Goal: Transaction & Acquisition: Purchase product/service

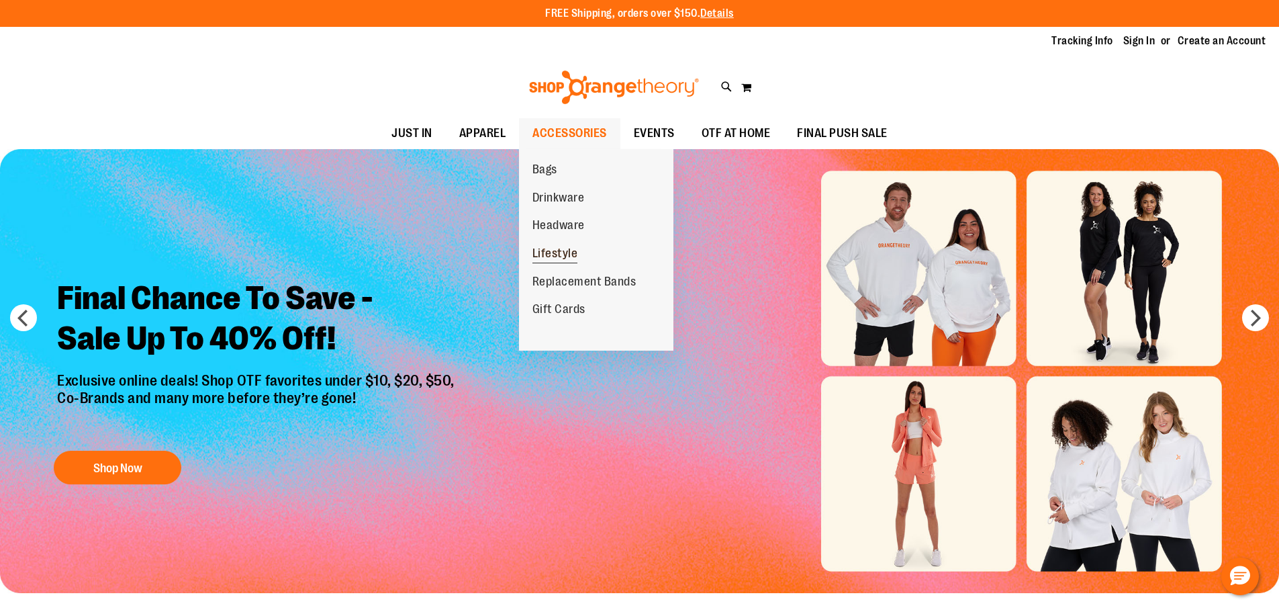
click at [549, 252] on span "Lifestyle" at bounding box center [556, 254] width 46 height 17
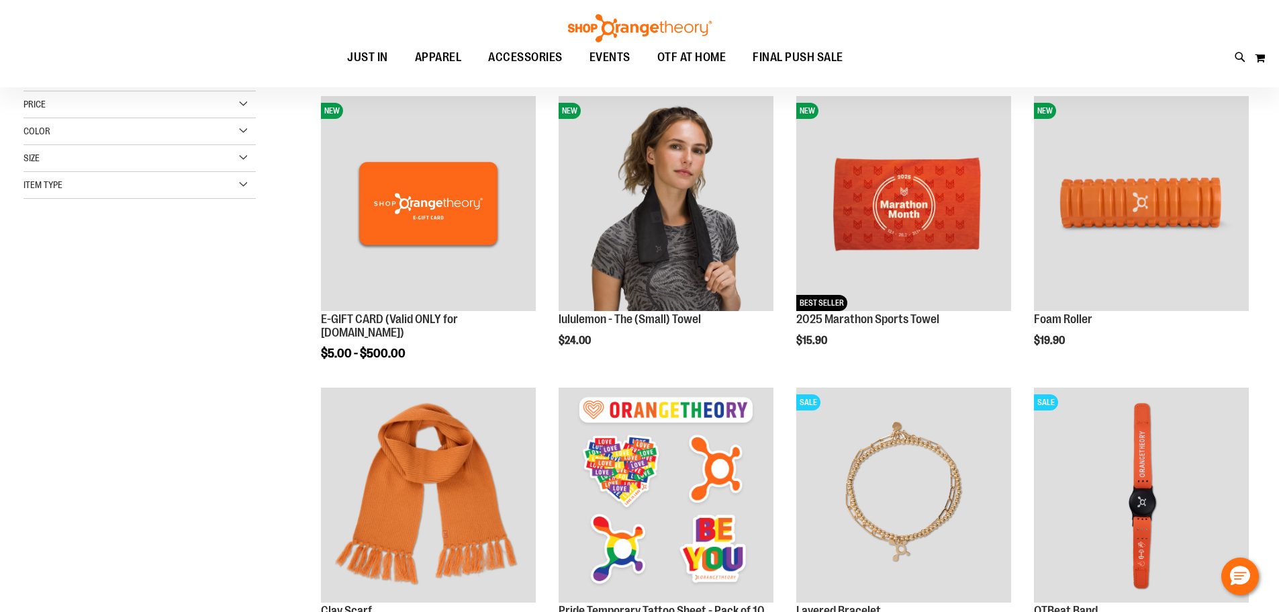
scroll to position [201, 0]
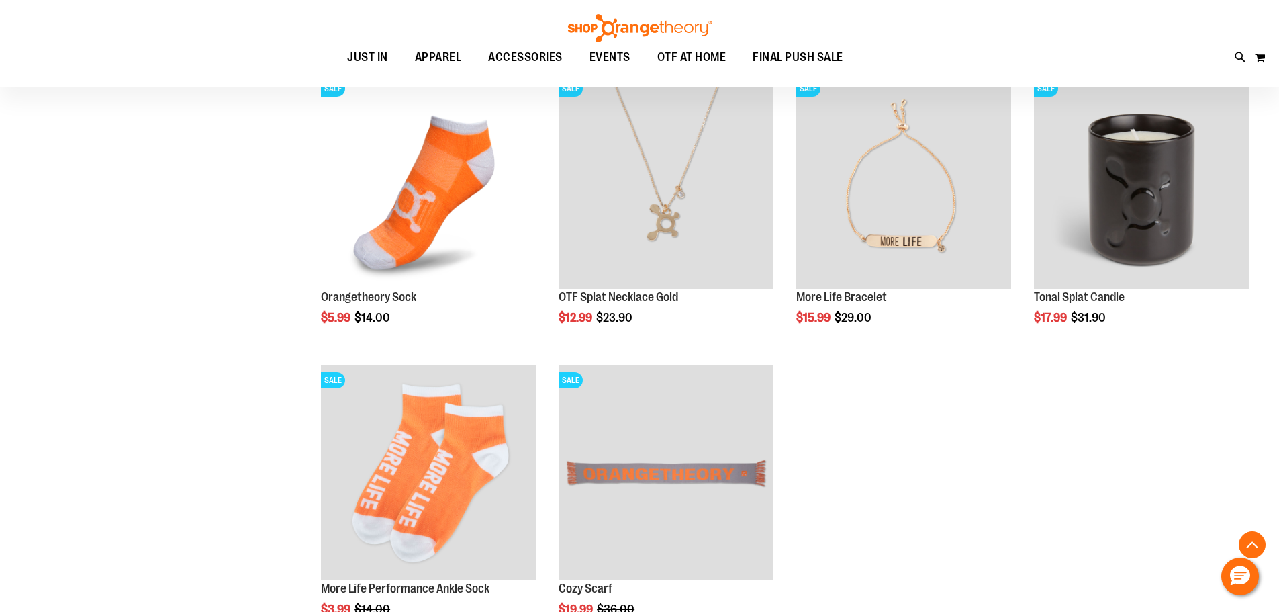
scroll to position [1074, 0]
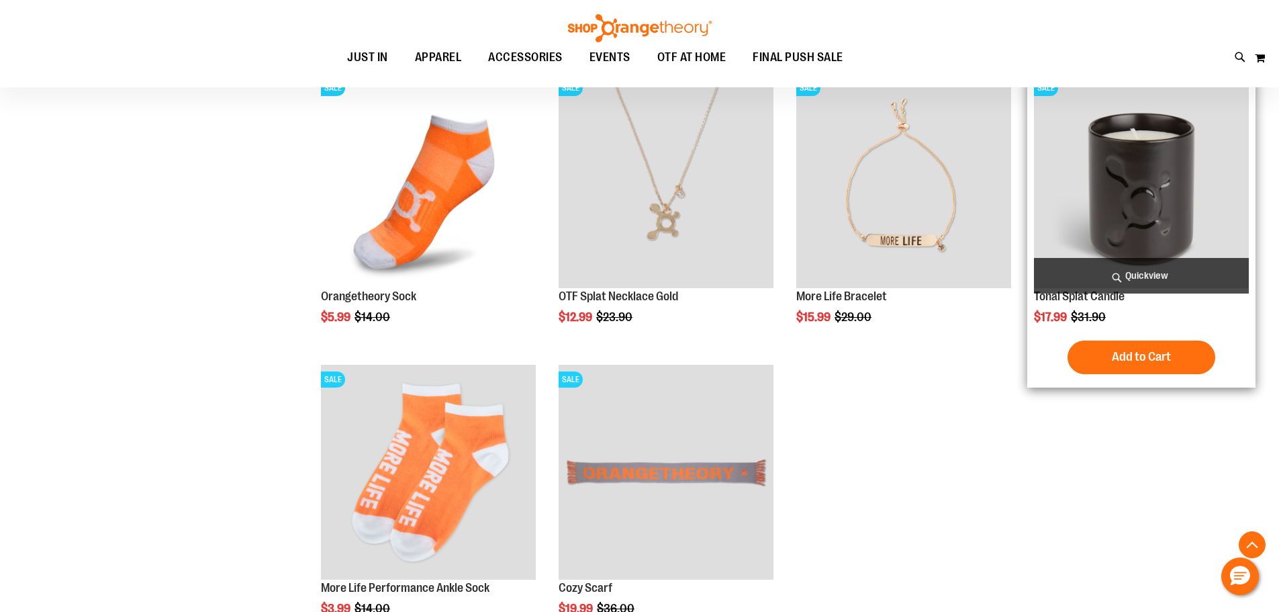
click at [1131, 169] on img "product" at bounding box center [1141, 180] width 215 height 215
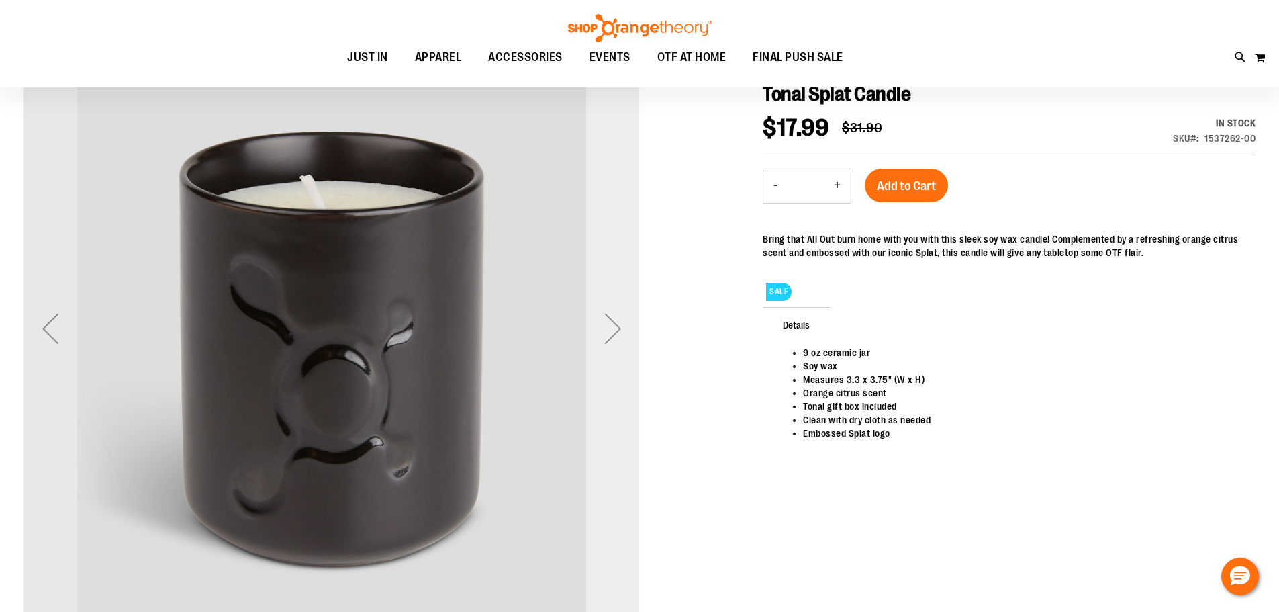
scroll to position [201, 0]
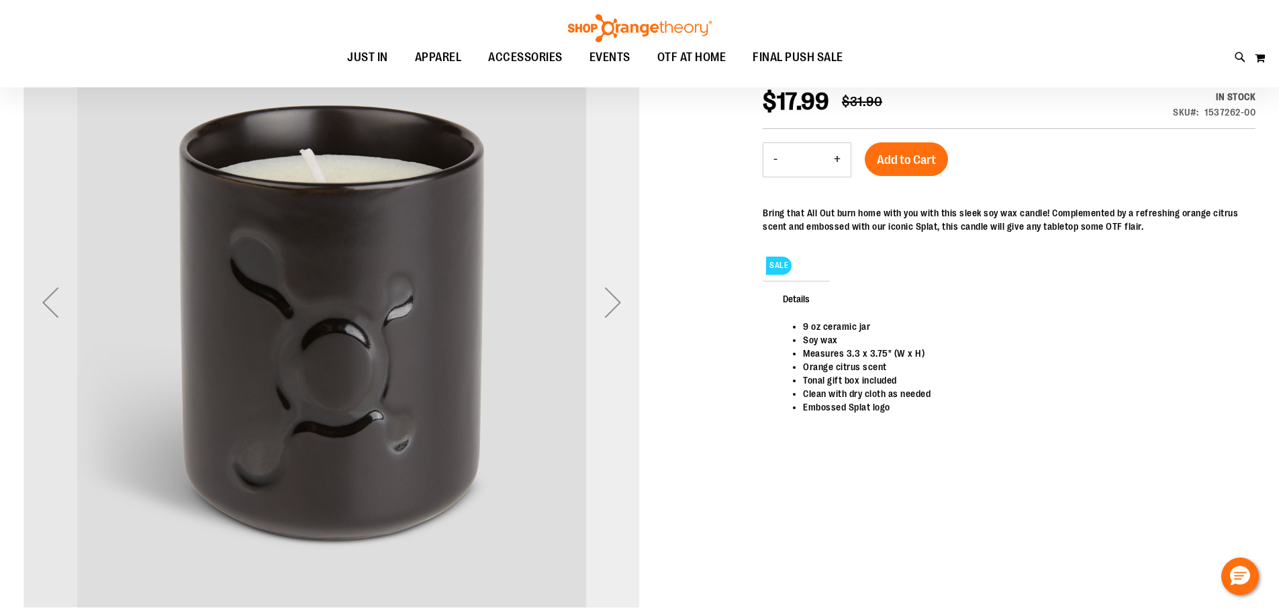
click at [618, 316] on div "Next" at bounding box center [613, 302] width 54 height 54
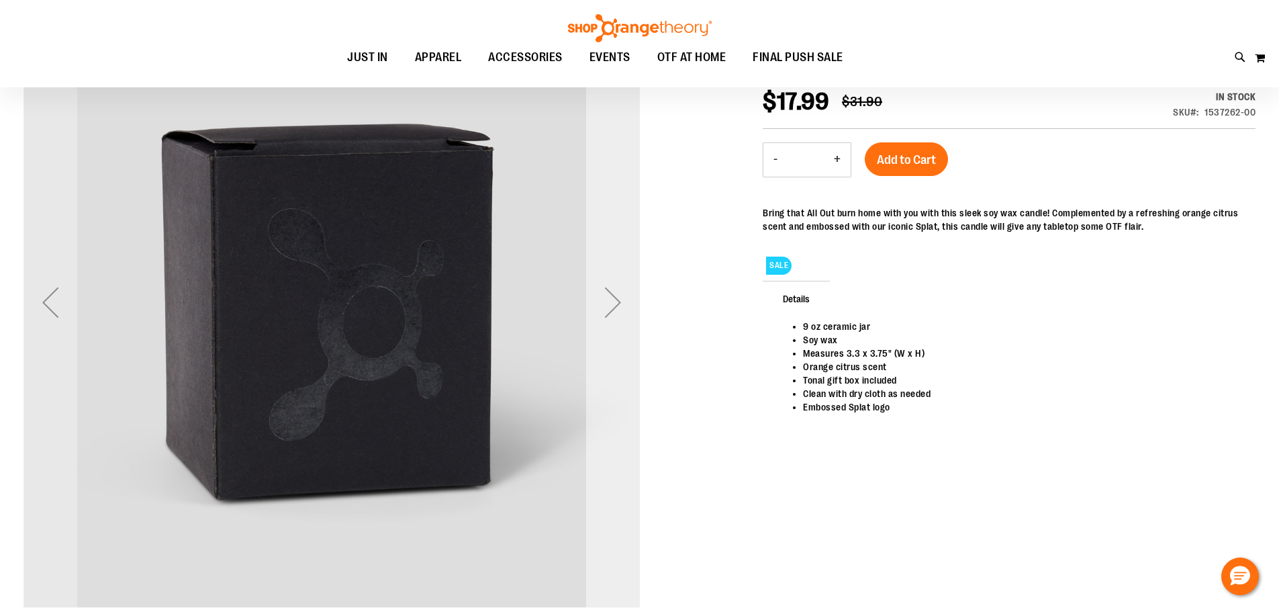
click at [618, 316] on div "Next" at bounding box center [613, 302] width 54 height 54
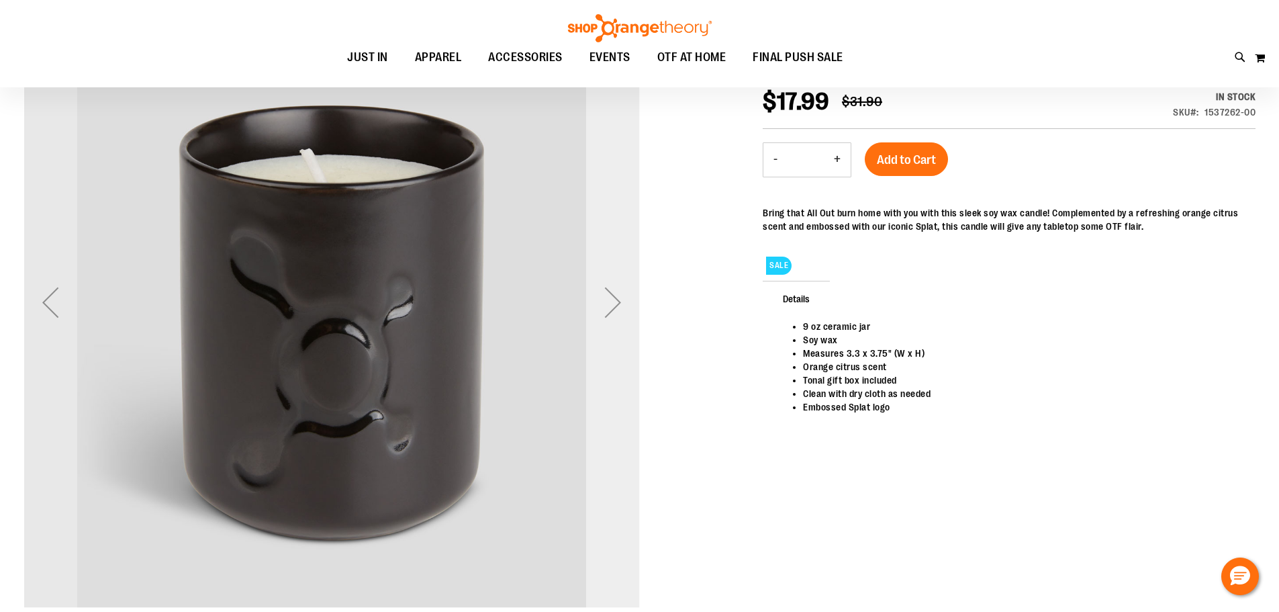
click at [618, 316] on div "Next" at bounding box center [613, 302] width 54 height 54
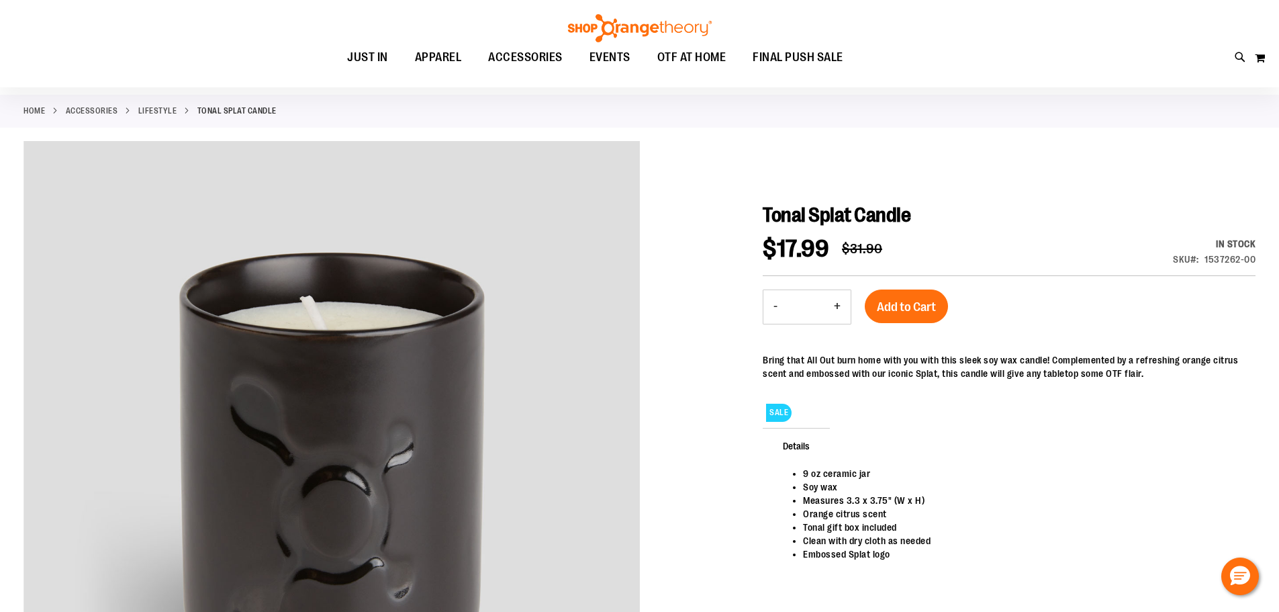
scroll to position [0, 0]
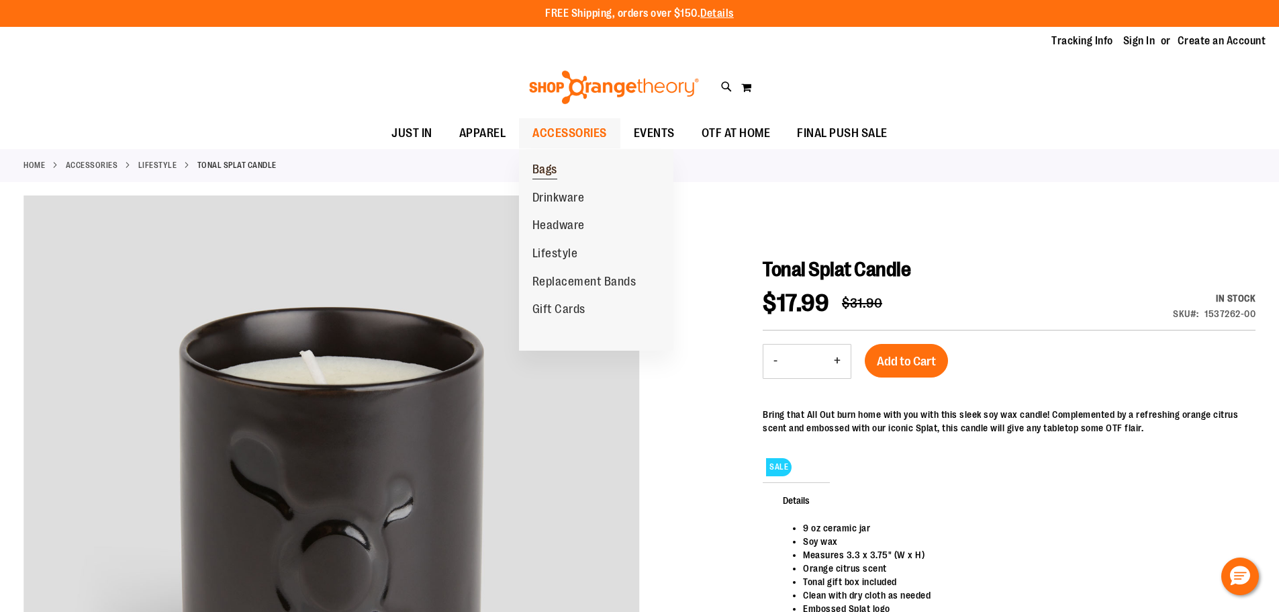
click at [551, 173] on span "Bags" at bounding box center [545, 171] width 25 height 17
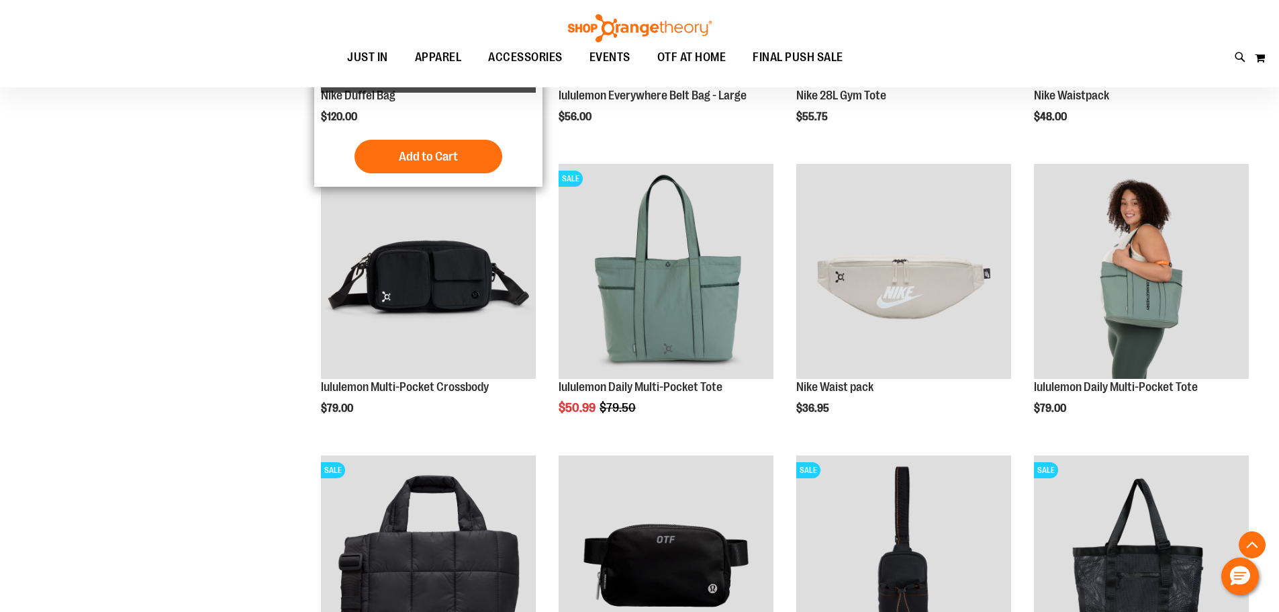
scroll to position [402, 0]
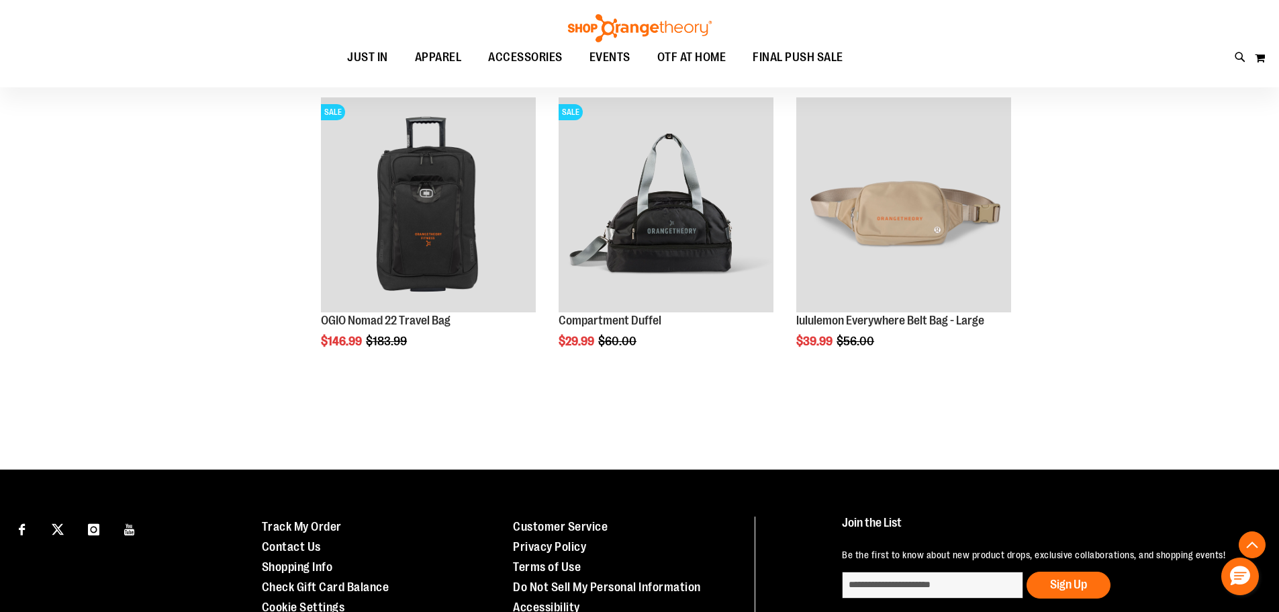
scroll to position [1074, 0]
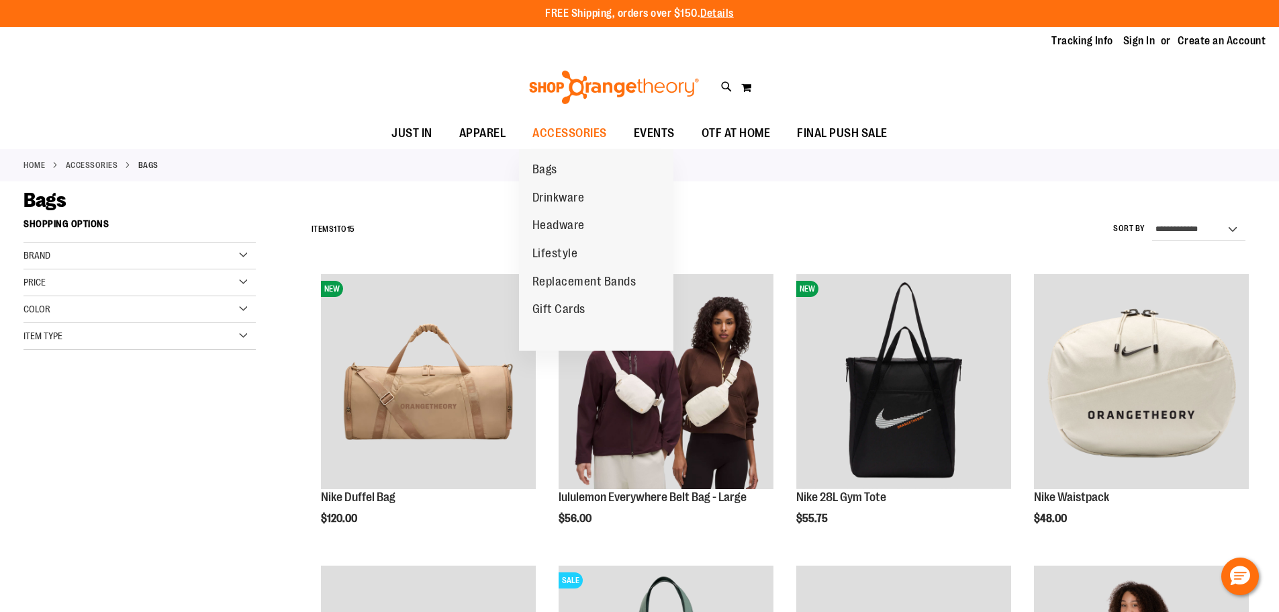
click at [555, 201] on span "Drinkware" at bounding box center [559, 199] width 52 height 17
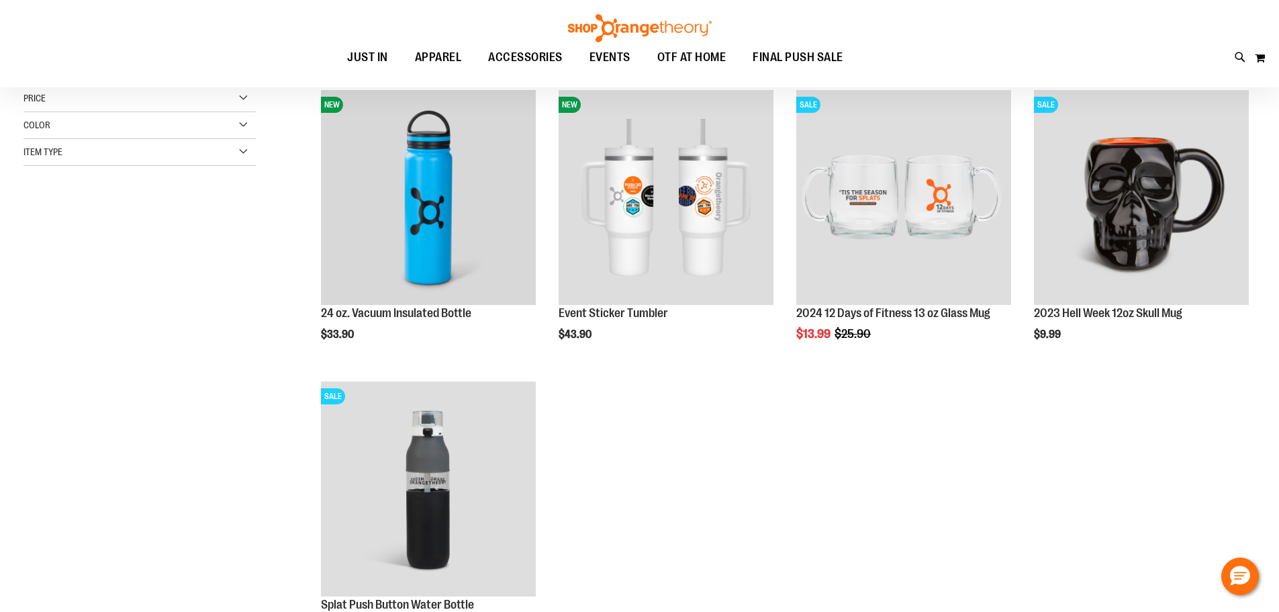
scroll to position [201, 0]
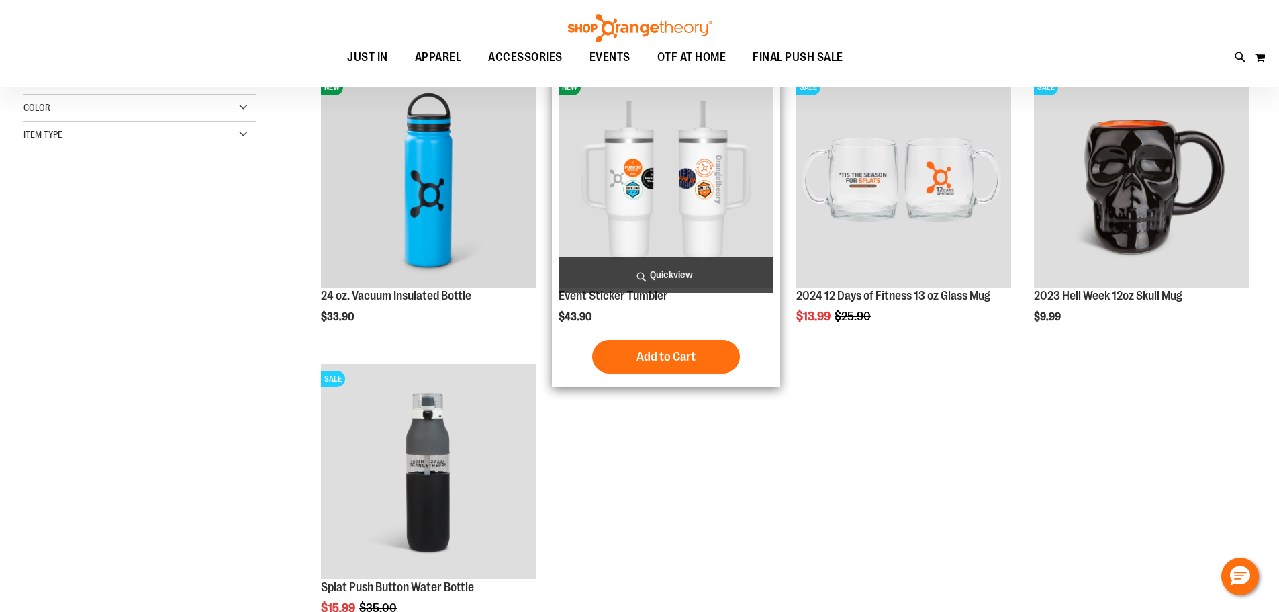
click at [653, 212] on img "product" at bounding box center [666, 180] width 215 height 215
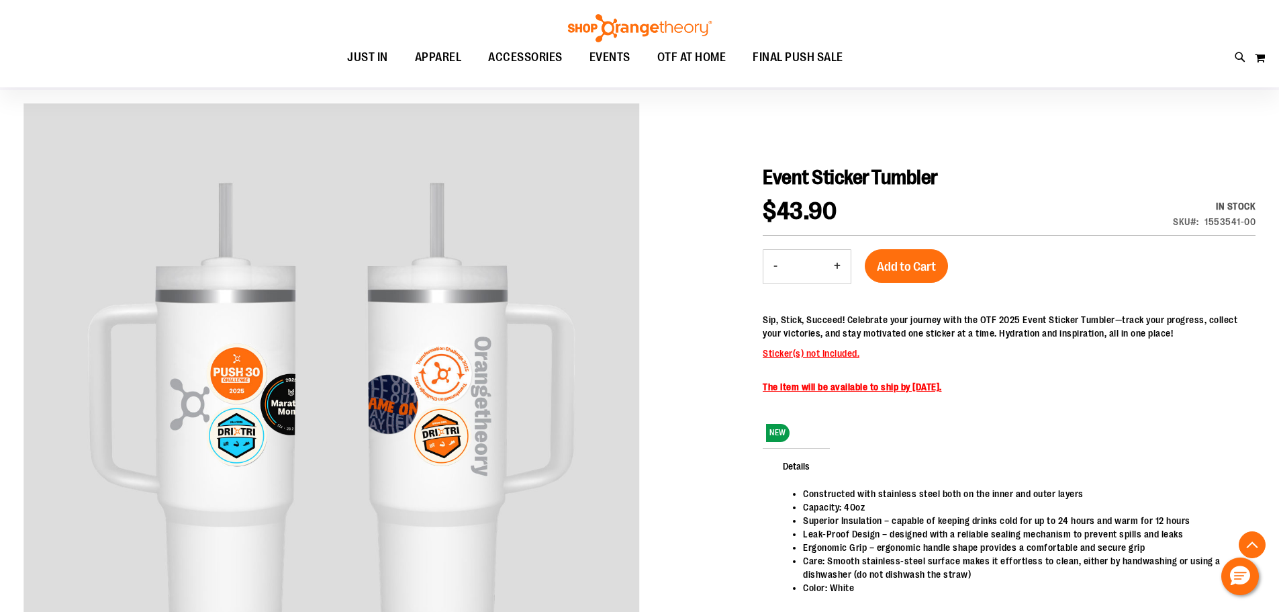
scroll to position [268, 0]
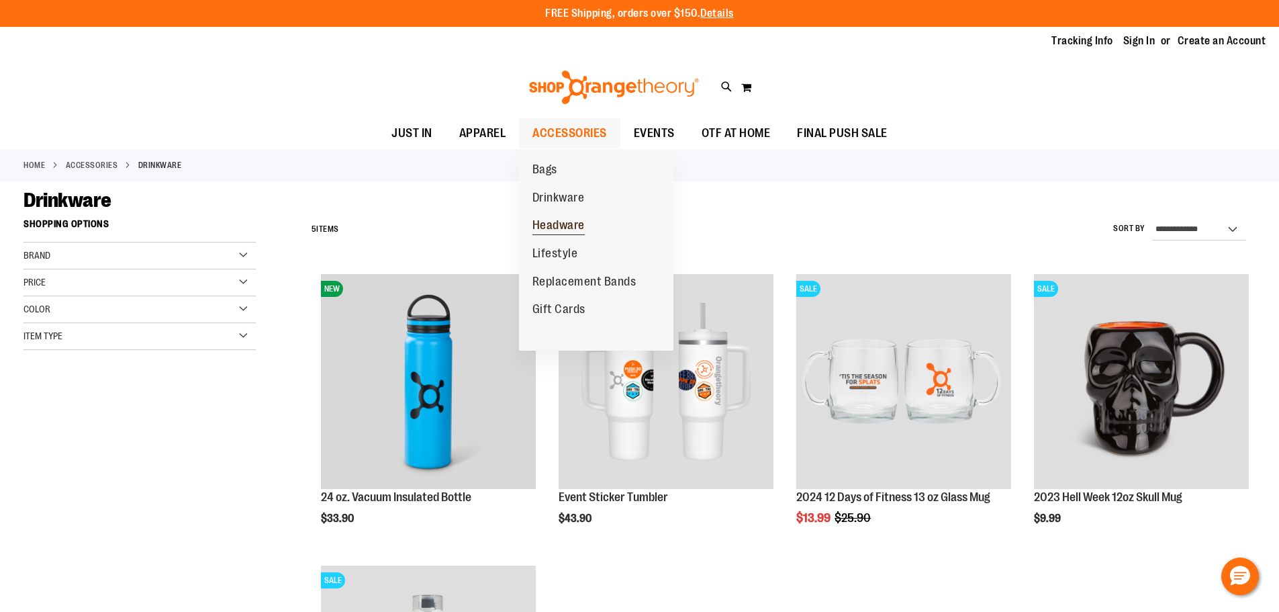
click at [557, 232] on span "Headware" at bounding box center [559, 226] width 52 height 17
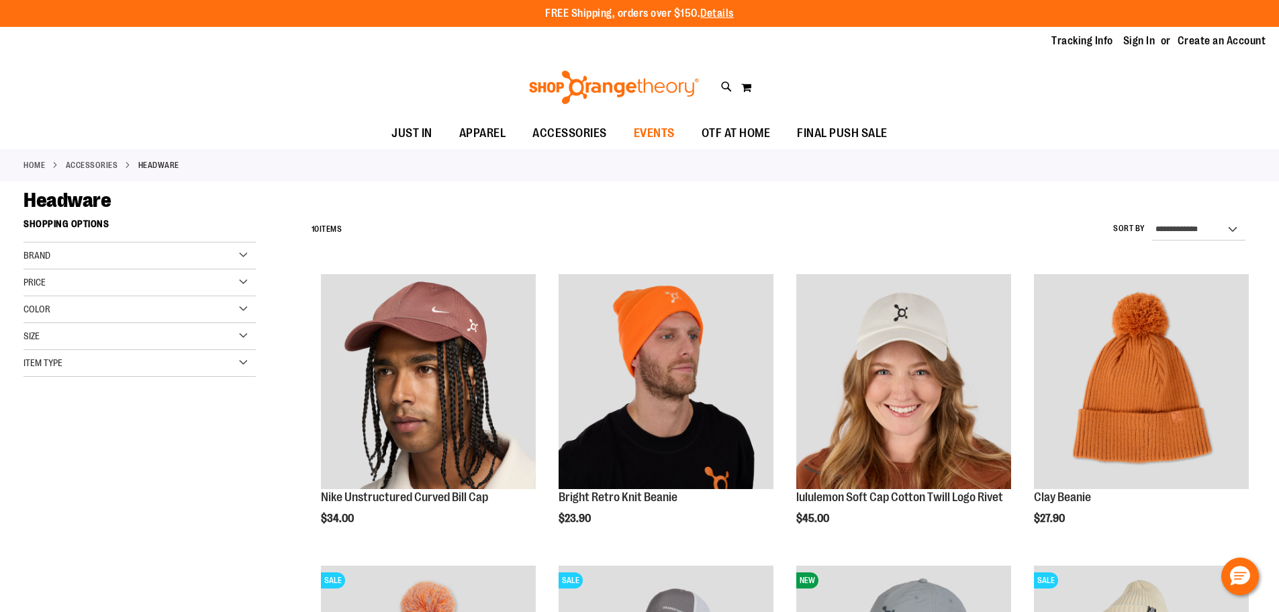
click at [658, 140] on span "EVENTS" at bounding box center [654, 133] width 41 height 30
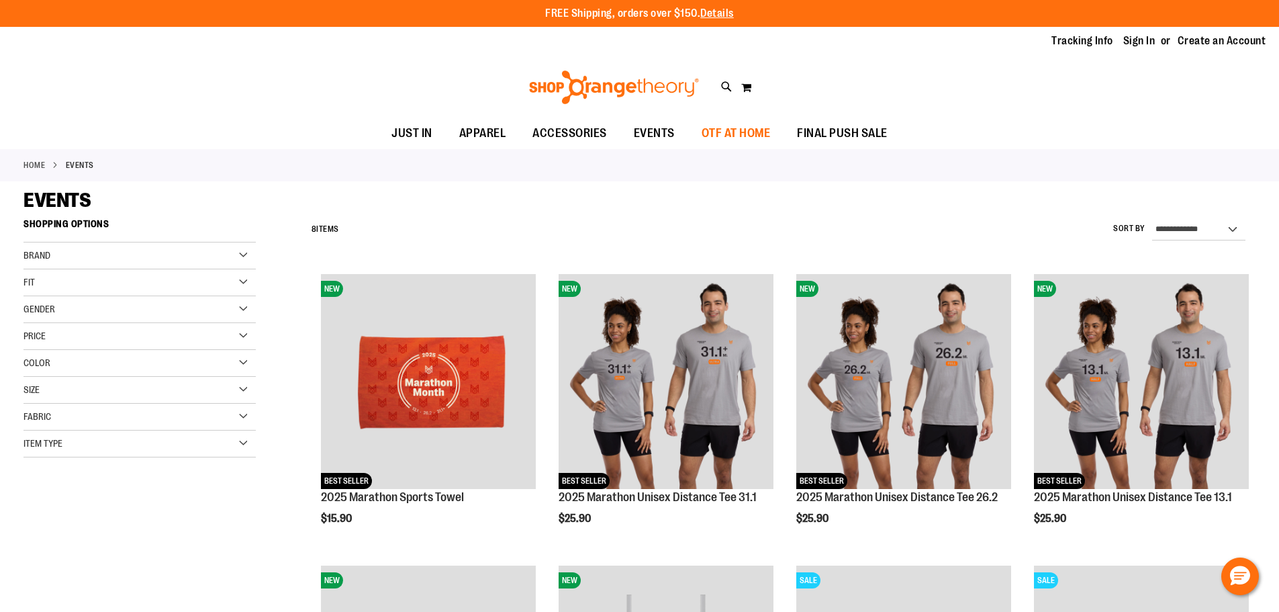
click at [727, 134] on span "OTF AT HOME" at bounding box center [736, 133] width 69 height 30
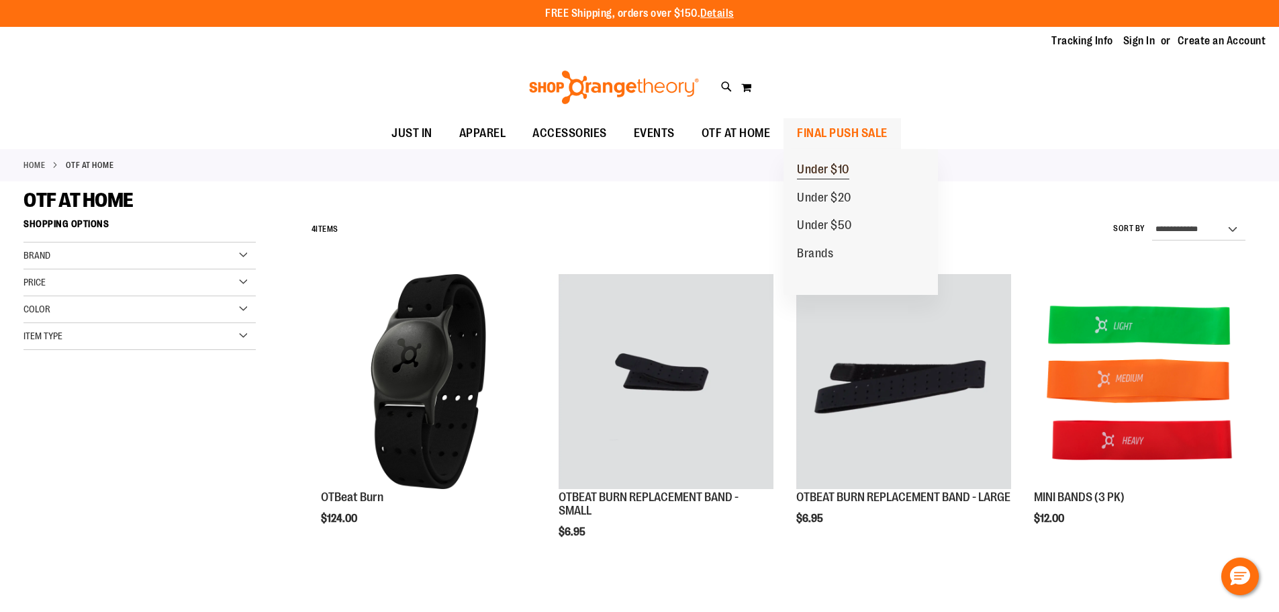
click at [819, 170] on span "Under $10" at bounding box center [823, 171] width 52 height 17
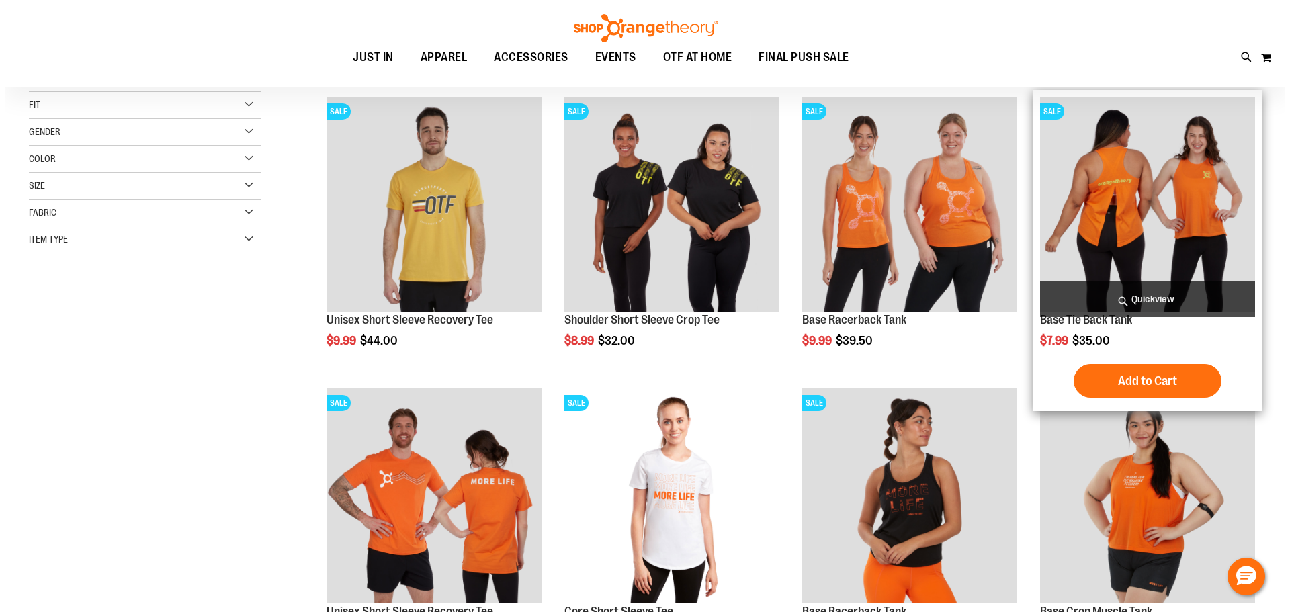
scroll to position [201, 0]
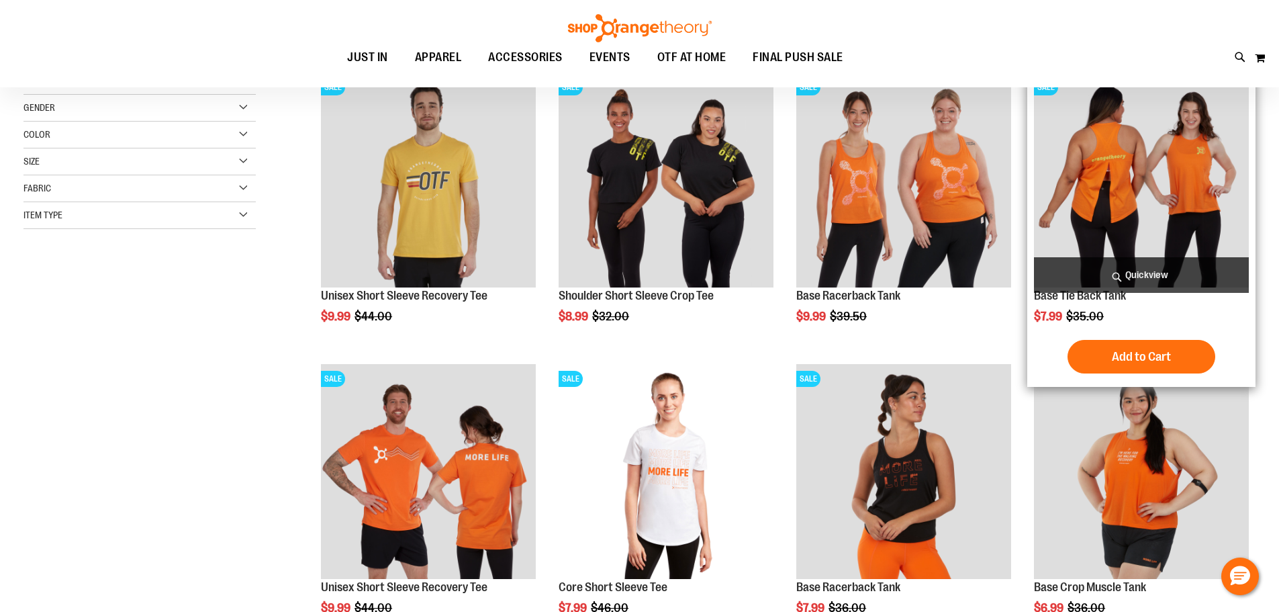
click at [1099, 286] on span "Quickview" at bounding box center [1141, 275] width 215 height 36
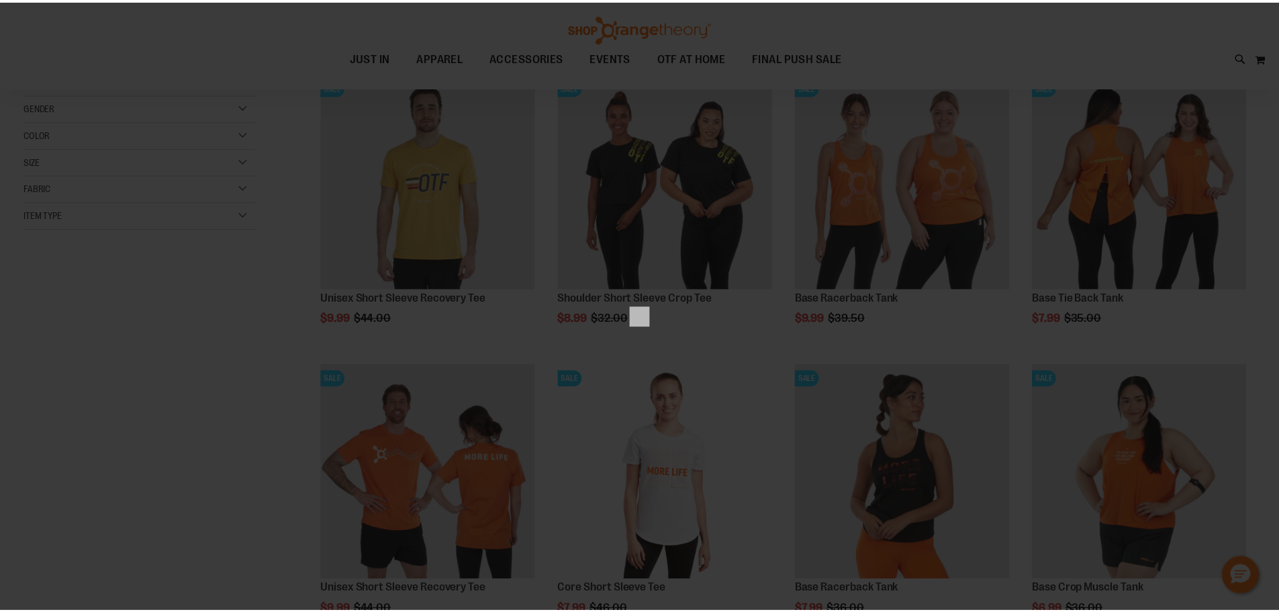
scroll to position [0, 0]
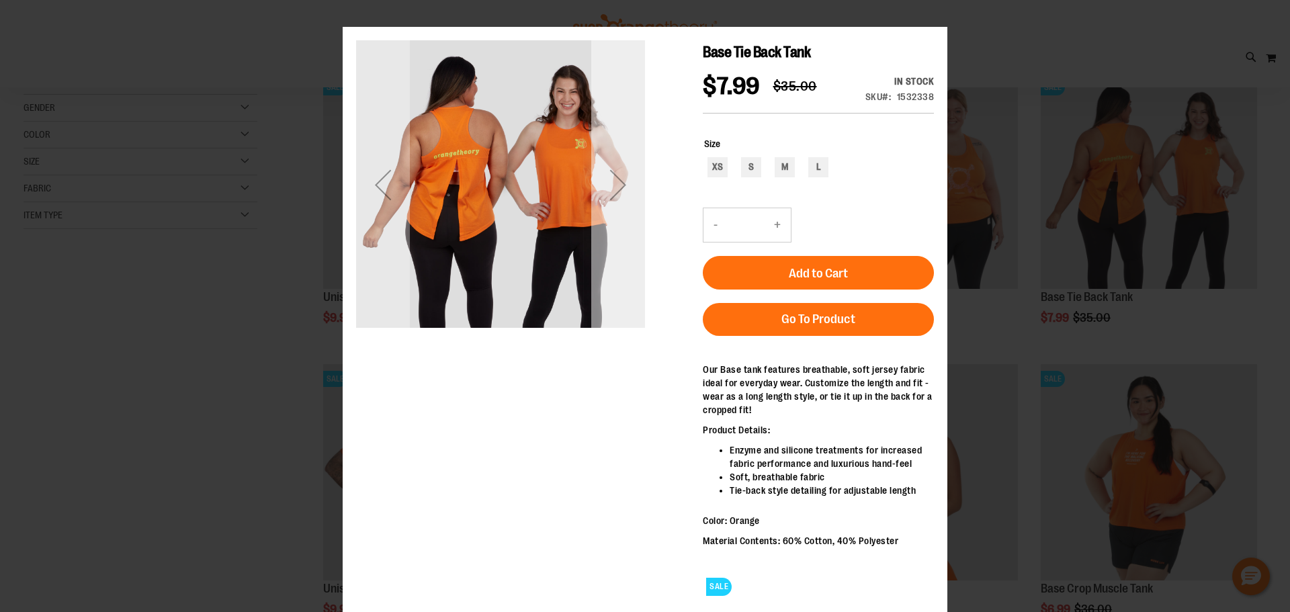
click at [624, 222] on div "Next" at bounding box center [618, 184] width 54 height 289
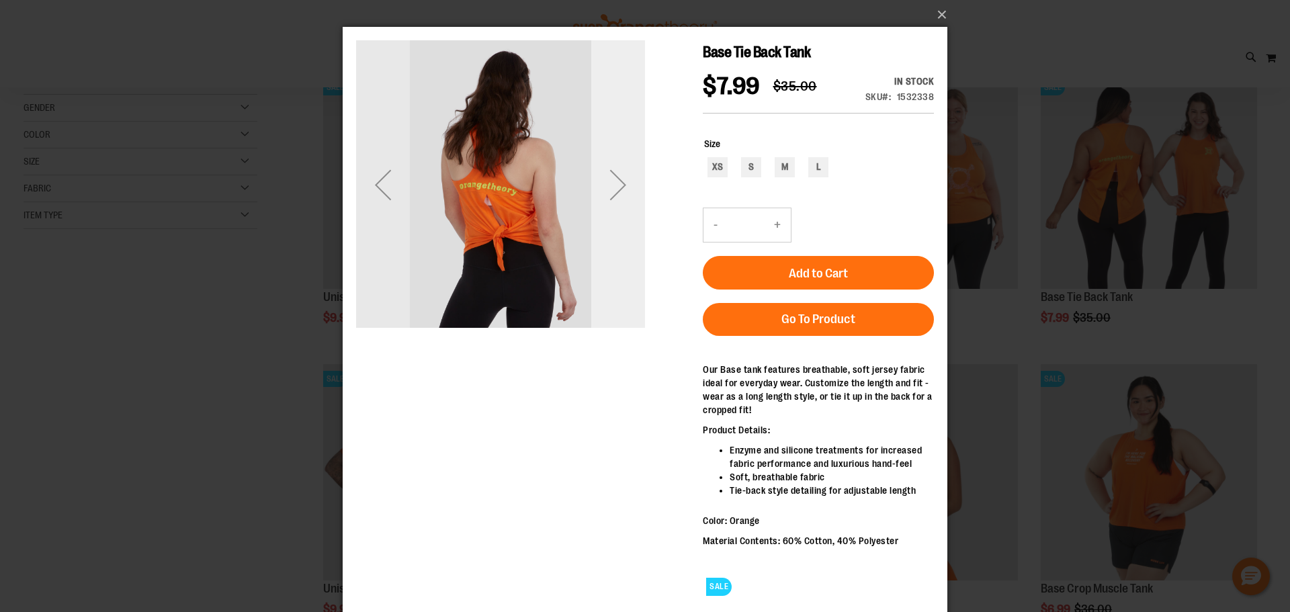
click at [624, 222] on div "Next" at bounding box center [618, 184] width 54 height 289
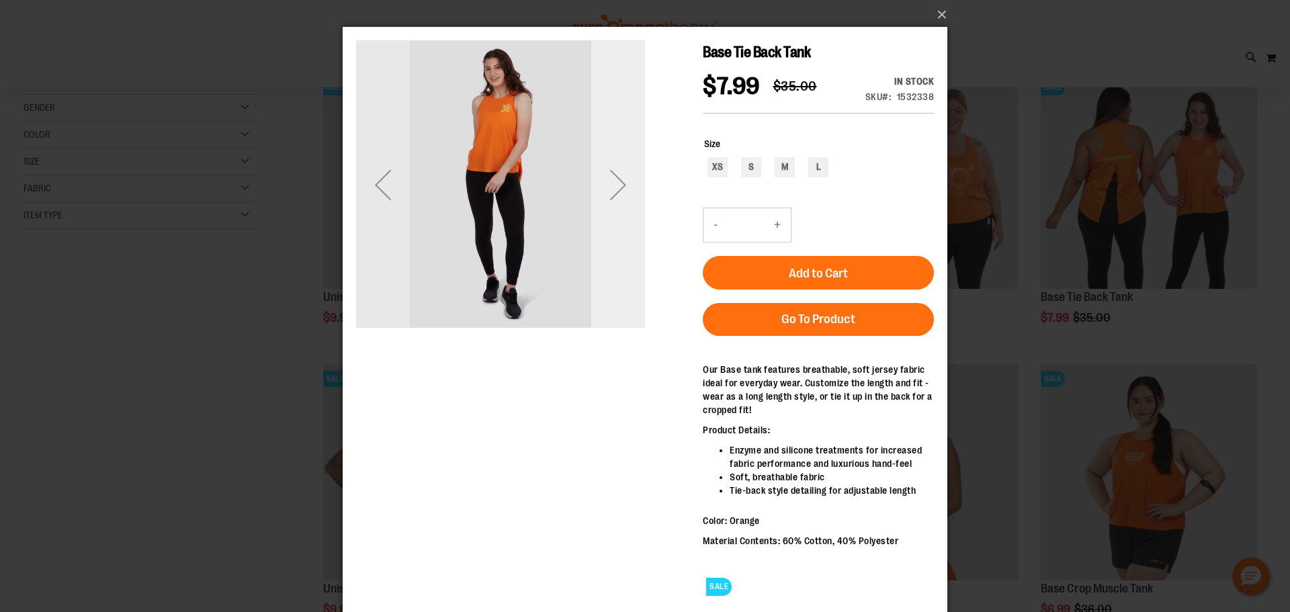
click at [624, 222] on div "Next" at bounding box center [618, 184] width 54 height 289
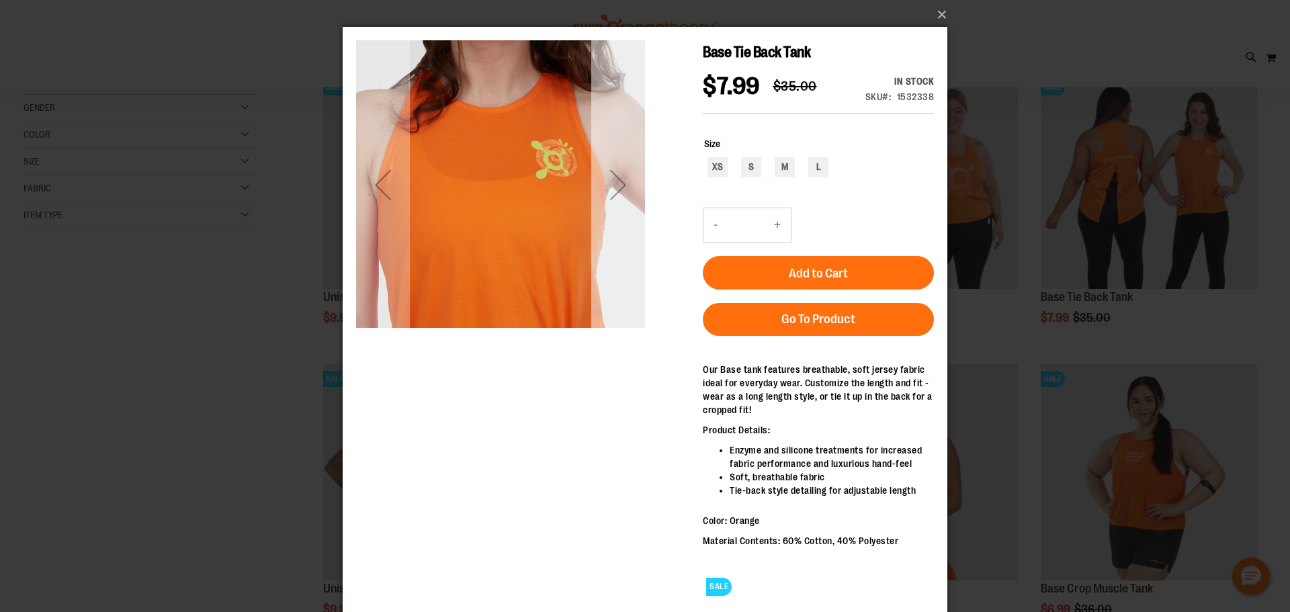
click at [623, 225] on div "Next" at bounding box center [618, 184] width 54 height 289
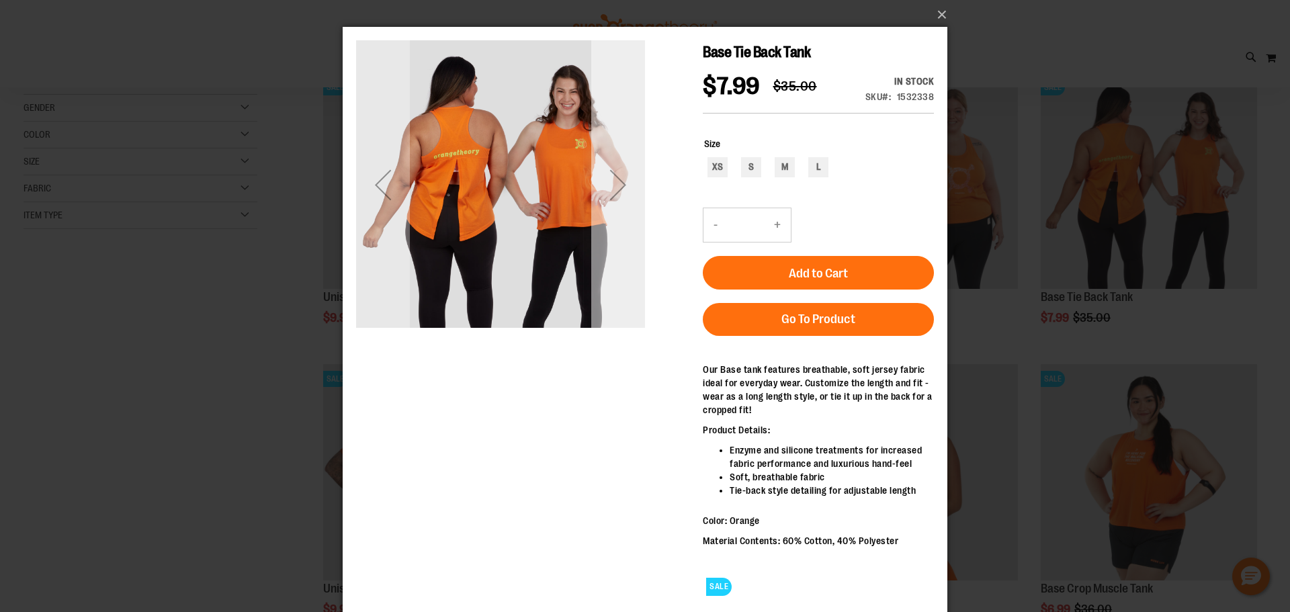
click at [622, 228] on div "Next" at bounding box center [618, 184] width 54 height 289
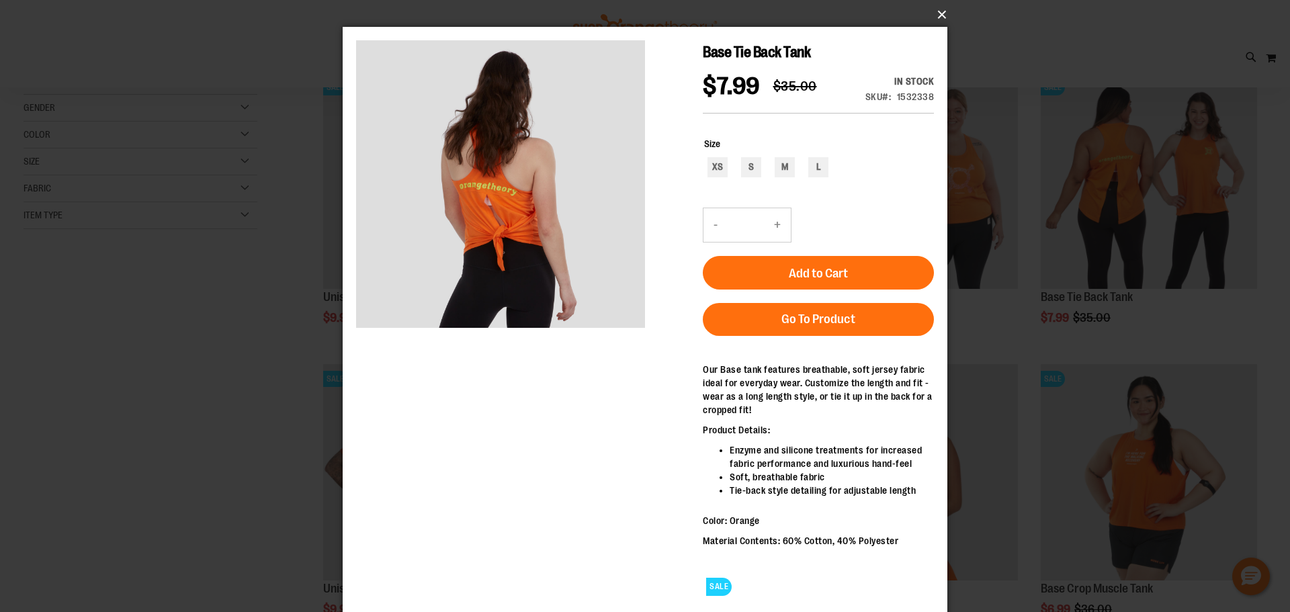
click at [932, 15] on button "×" at bounding box center [649, 15] width 604 height 30
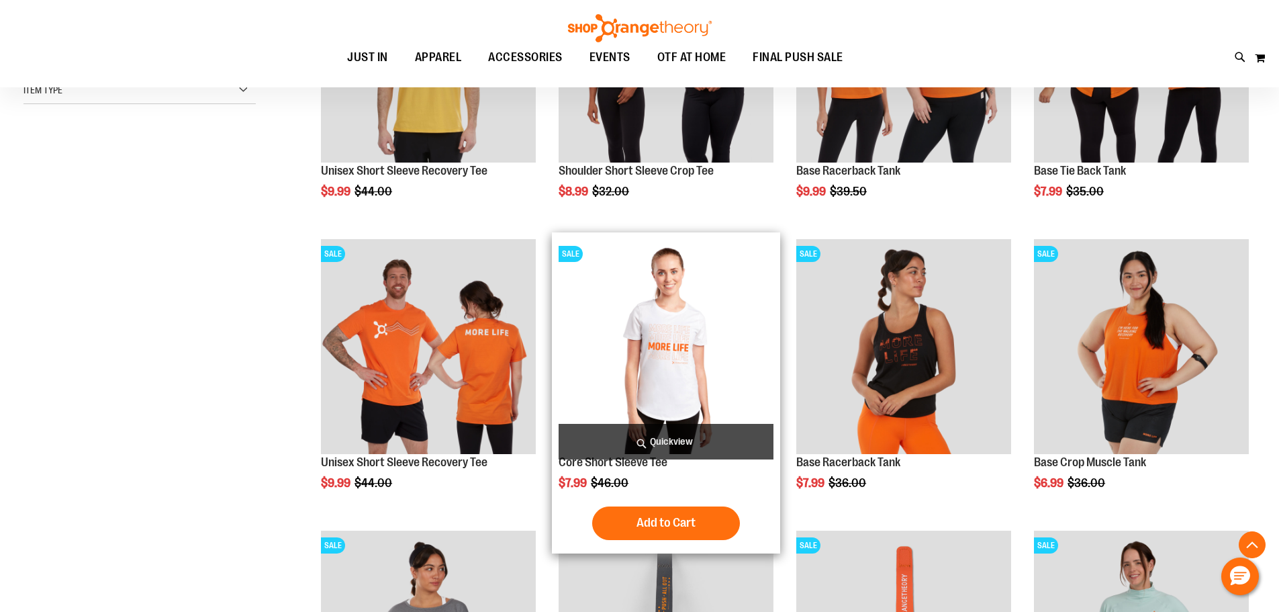
scroll to position [402, 0]
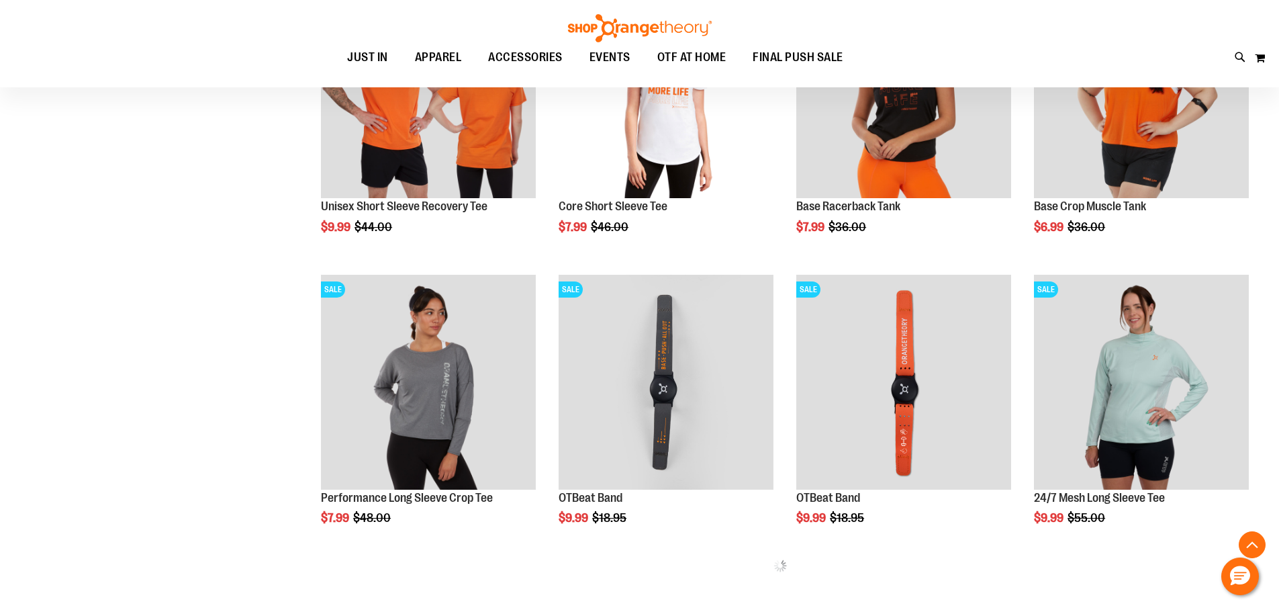
scroll to position [671, 0]
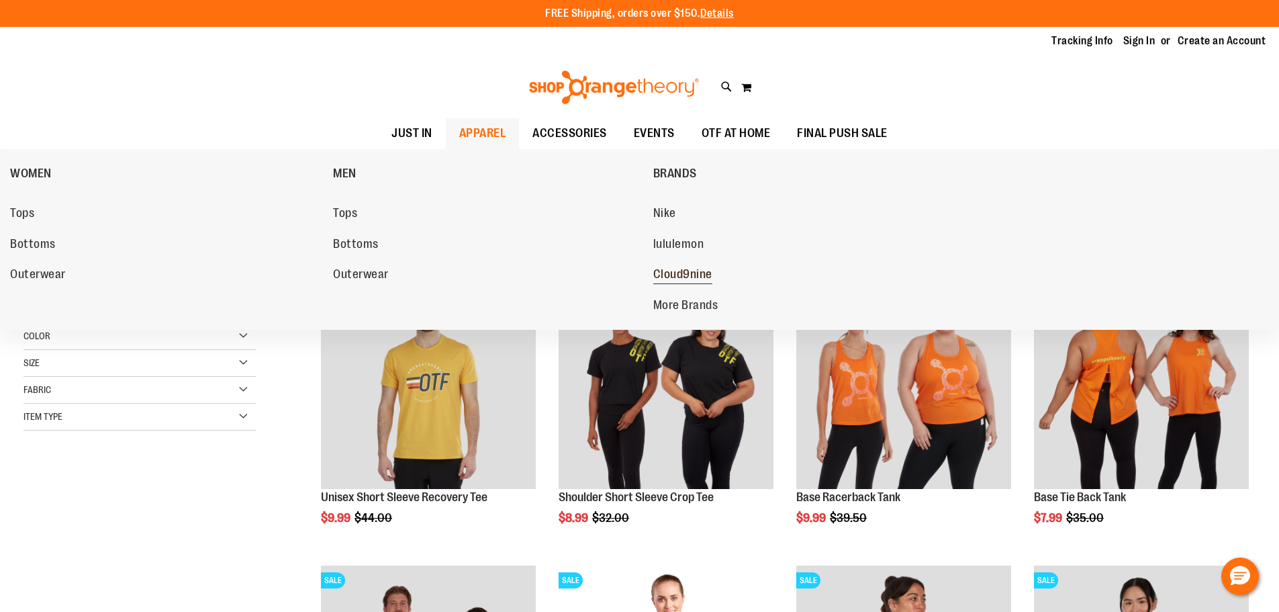
click at [674, 277] on span "Cloud9nine" at bounding box center [683, 275] width 59 height 17
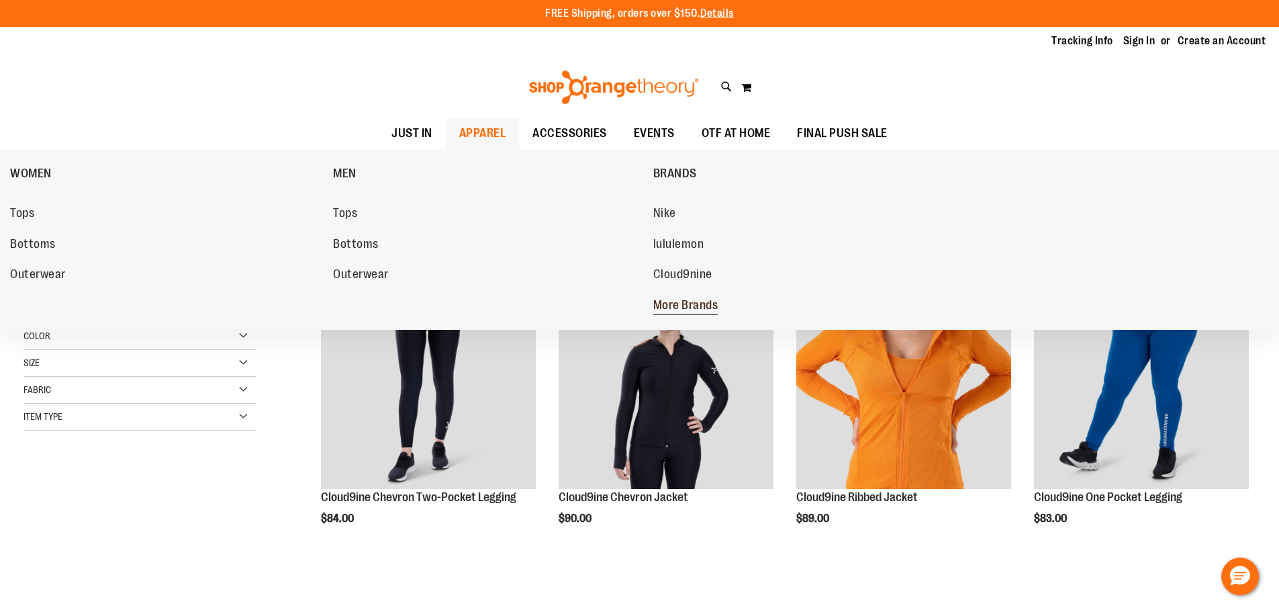
click at [677, 301] on span "More Brands" at bounding box center [686, 306] width 65 height 17
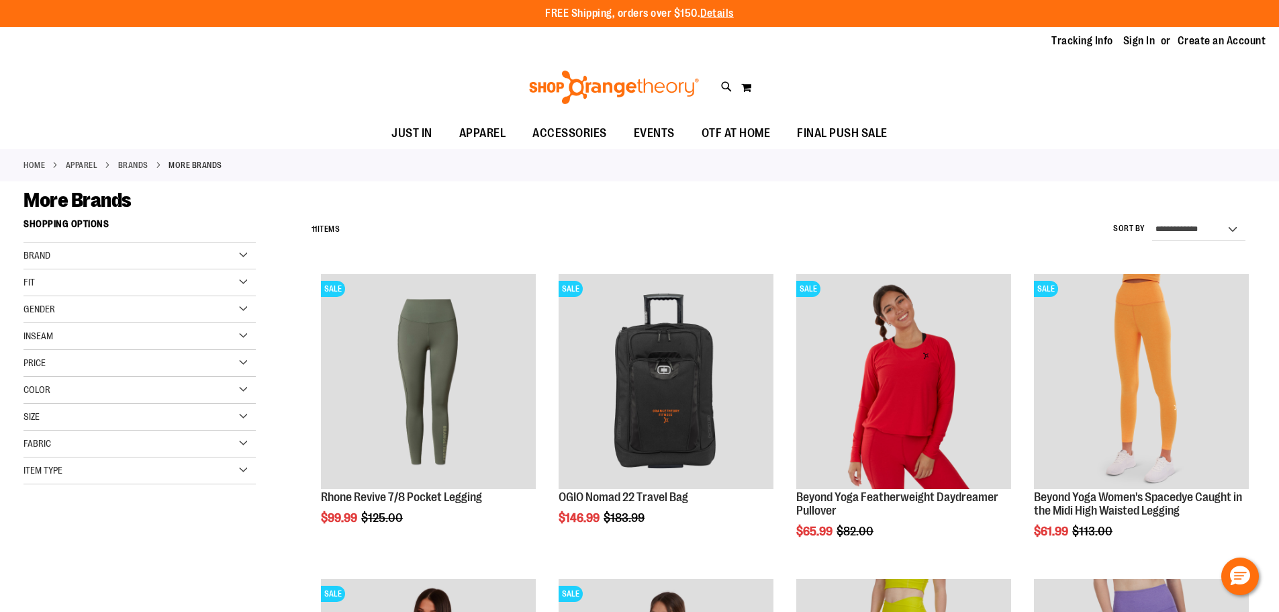
click at [135, 260] on div "Brand" at bounding box center [140, 255] width 232 height 27
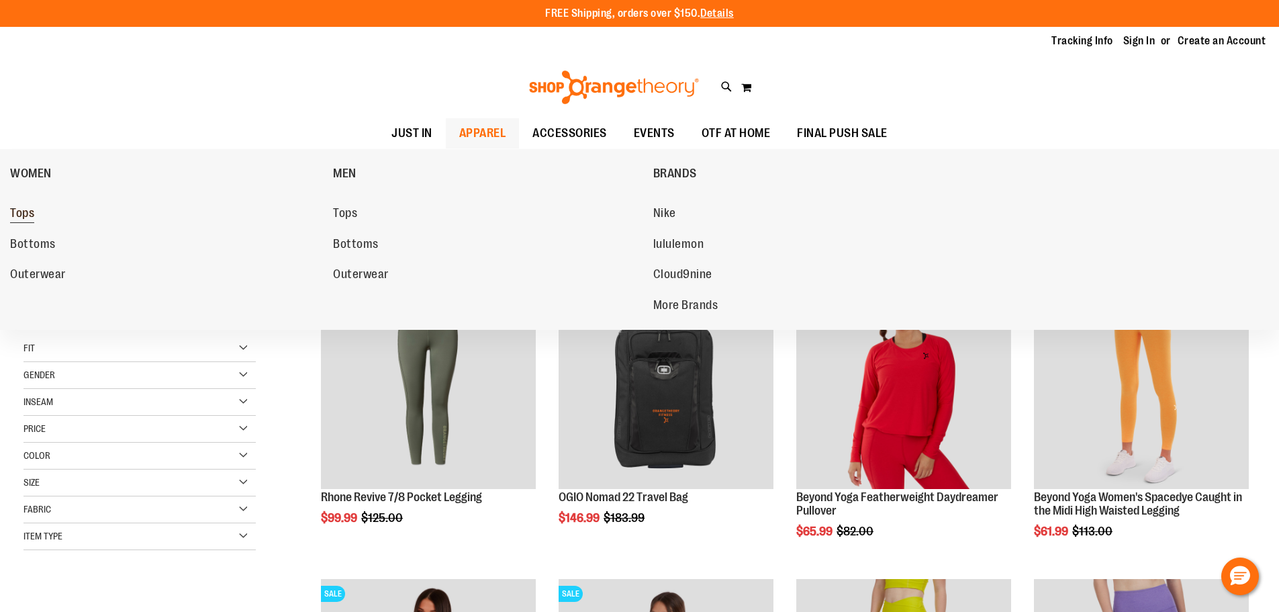
click at [46, 216] on link "Tops" at bounding box center [165, 213] width 310 height 24
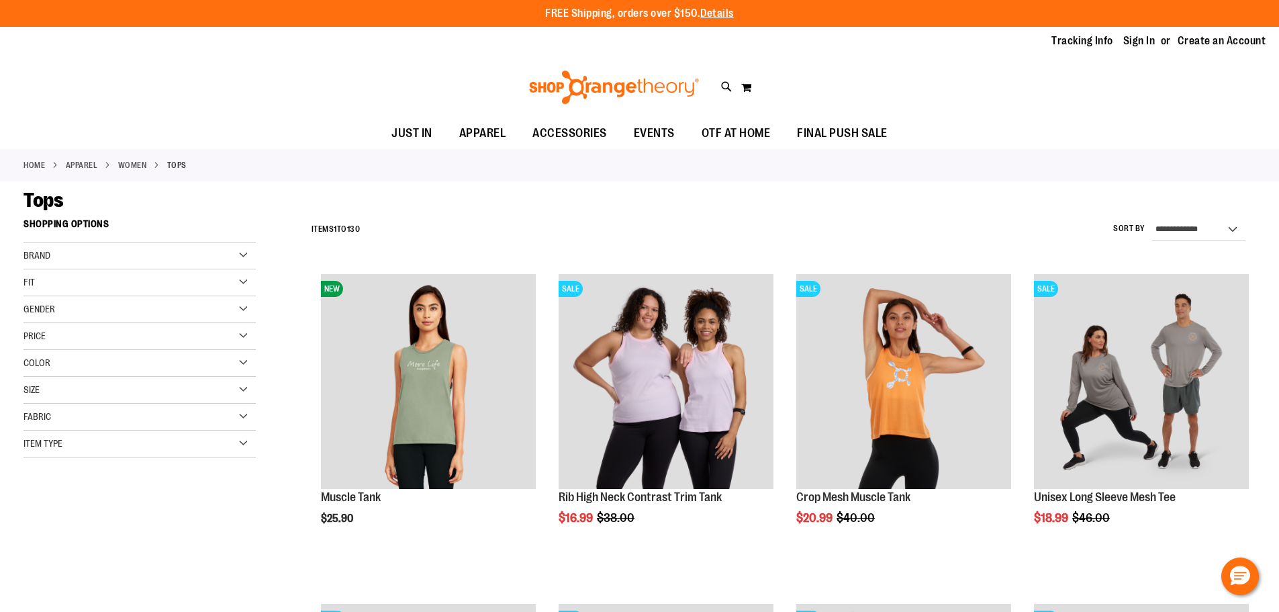
click at [74, 262] on div "Brand" at bounding box center [140, 255] width 232 height 27
click at [72, 300] on link "lululemon" at bounding box center [131, 297] width 223 height 14
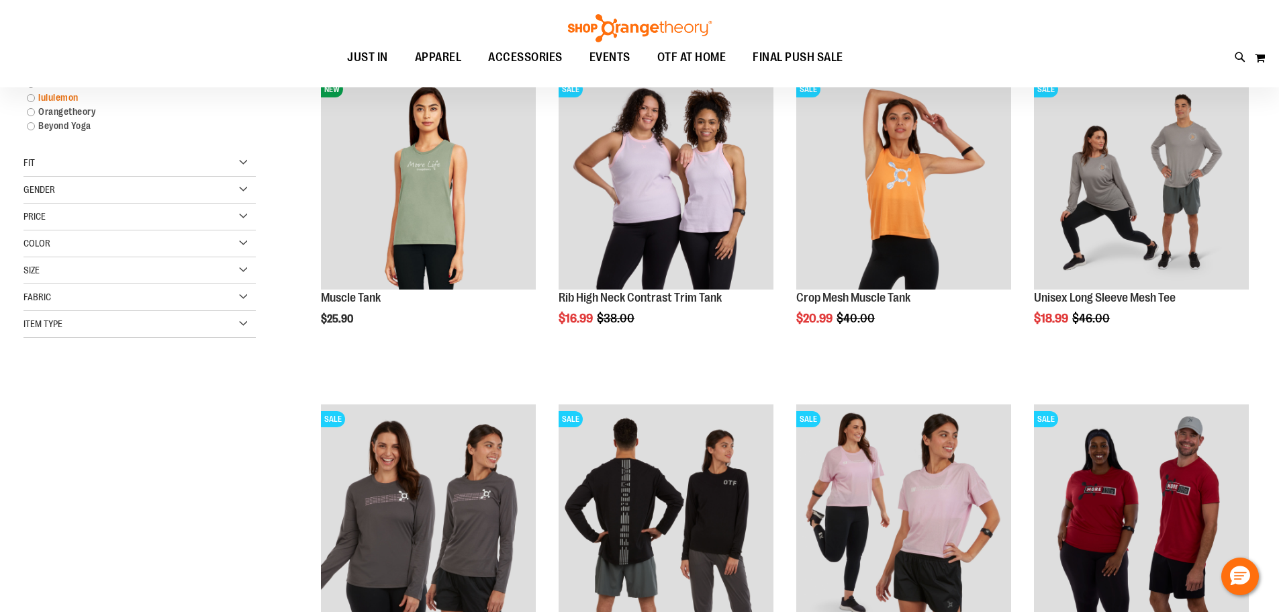
scroll to position [212, 0]
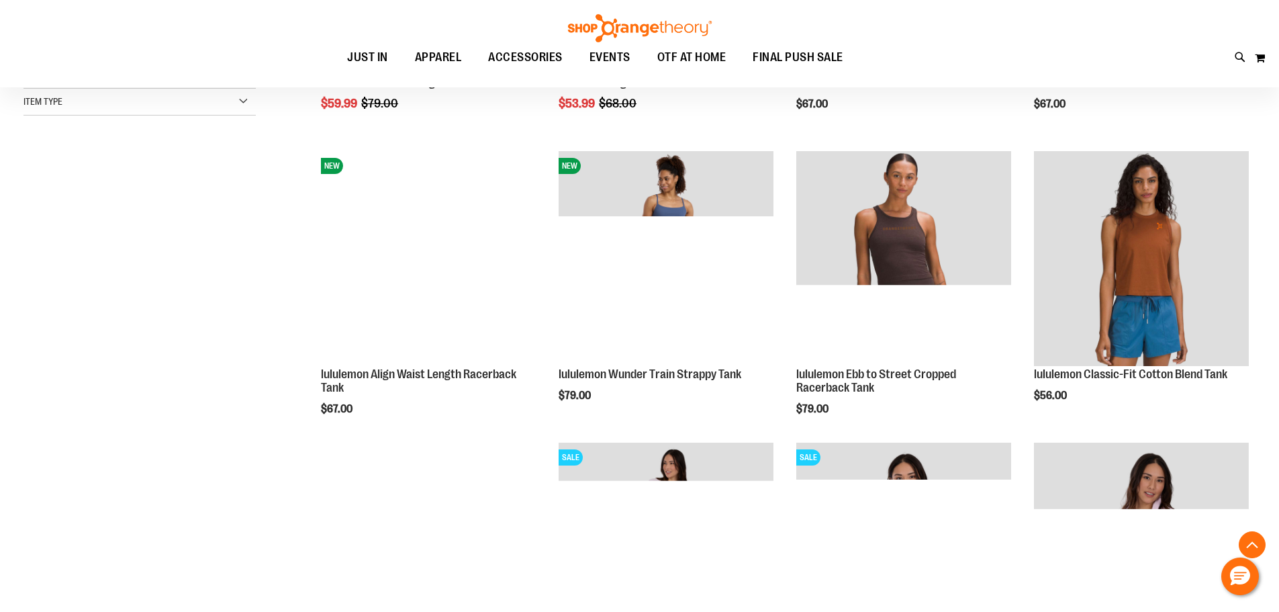
scroll to position [682, 0]
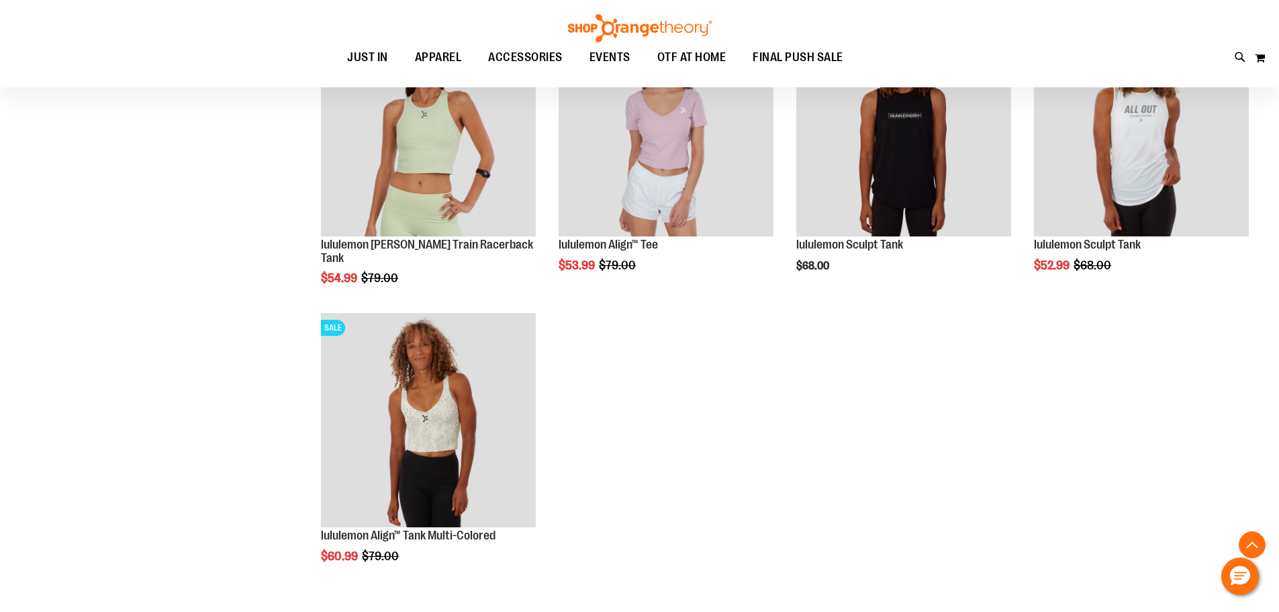
scroll to position [1418, 0]
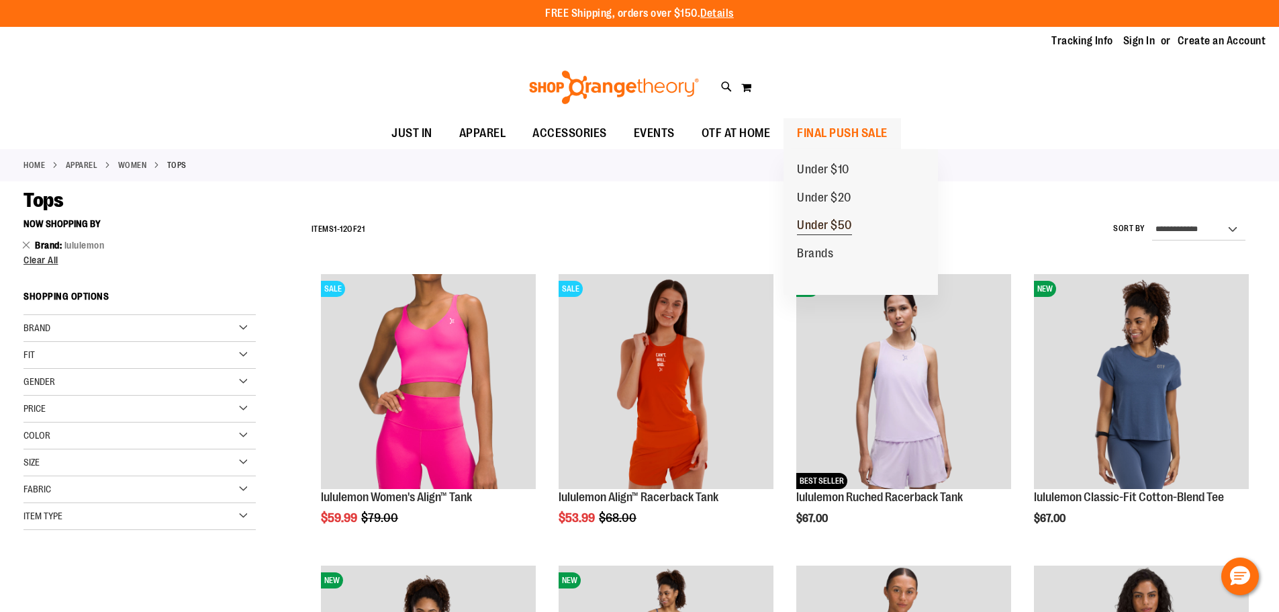
click at [814, 222] on span "Under $50" at bounding box center [824, 226] width 55 height 17
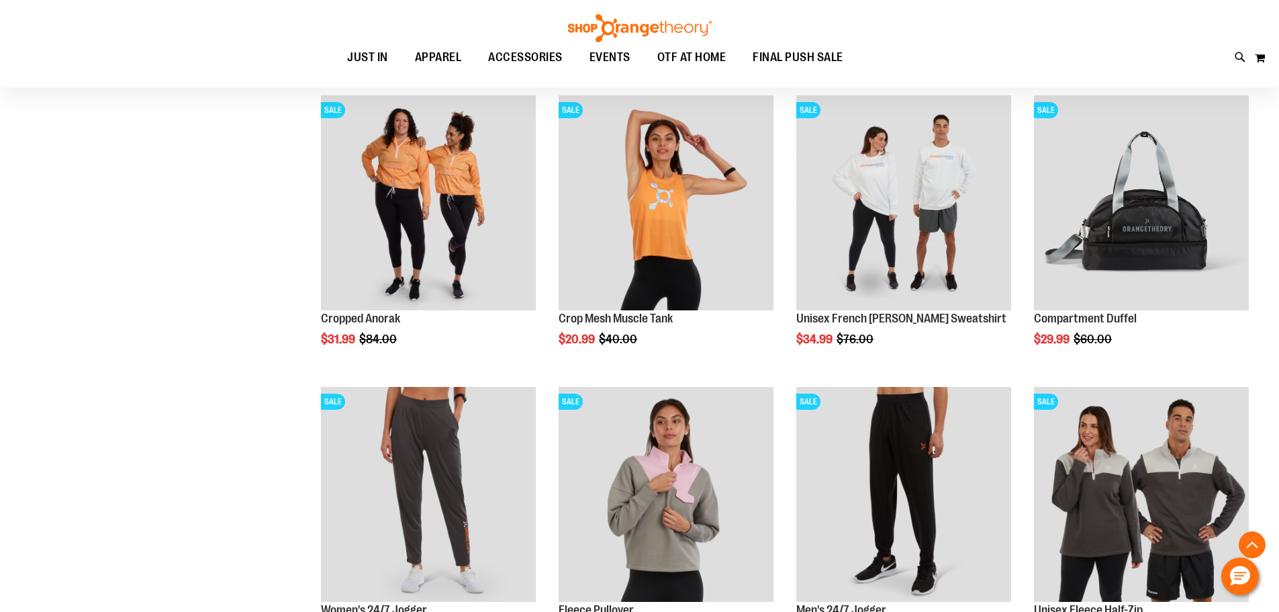
scroll to position [671, 0]
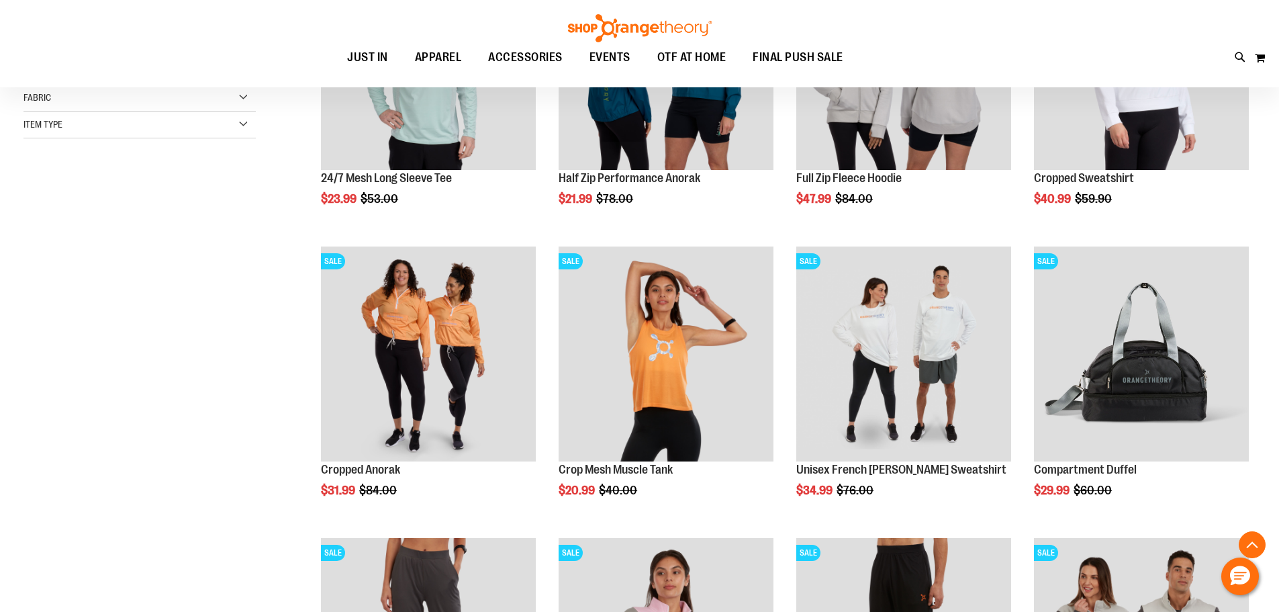
scroll to position [66, 0]
